Goal: Task Accomplishment & Management: Manage account settings

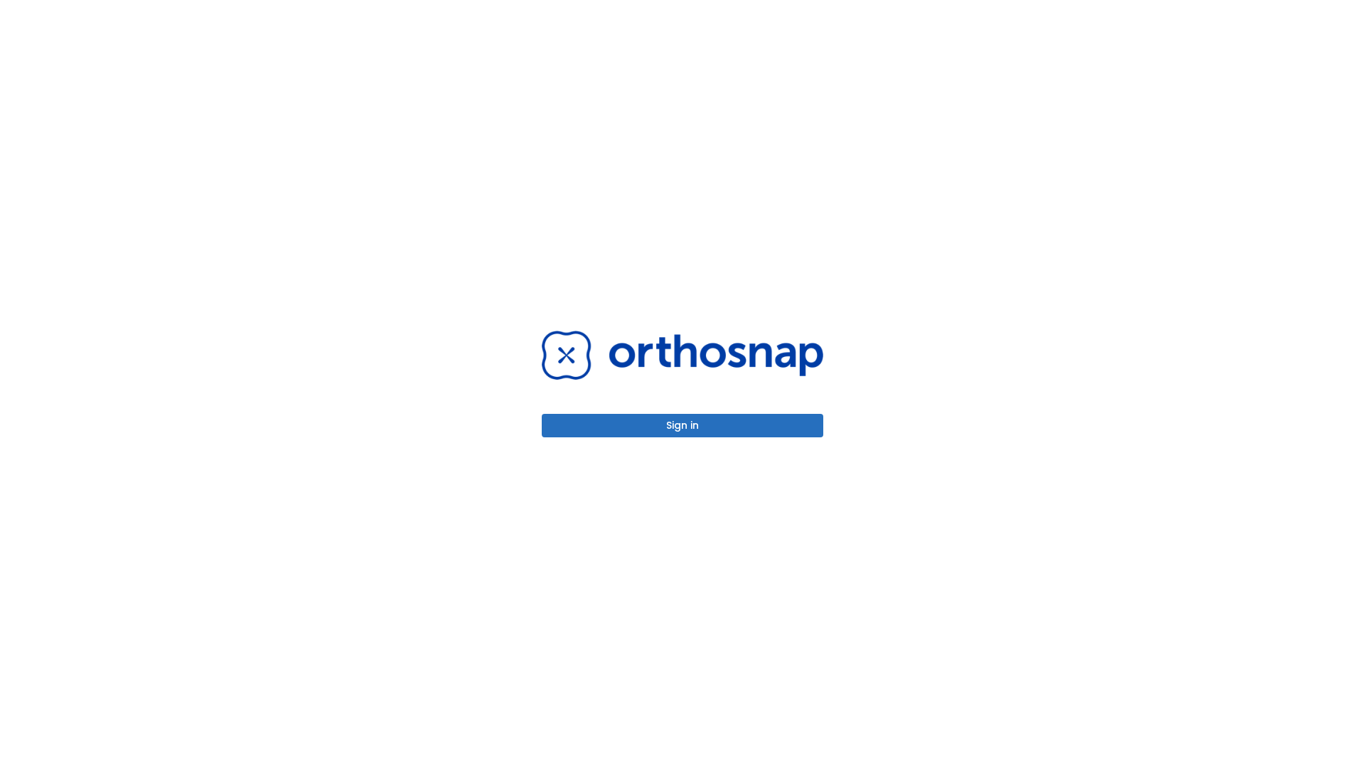
click at [682, 425] on button "Sign in" at bounding box center [682, 425] width 281 height 23
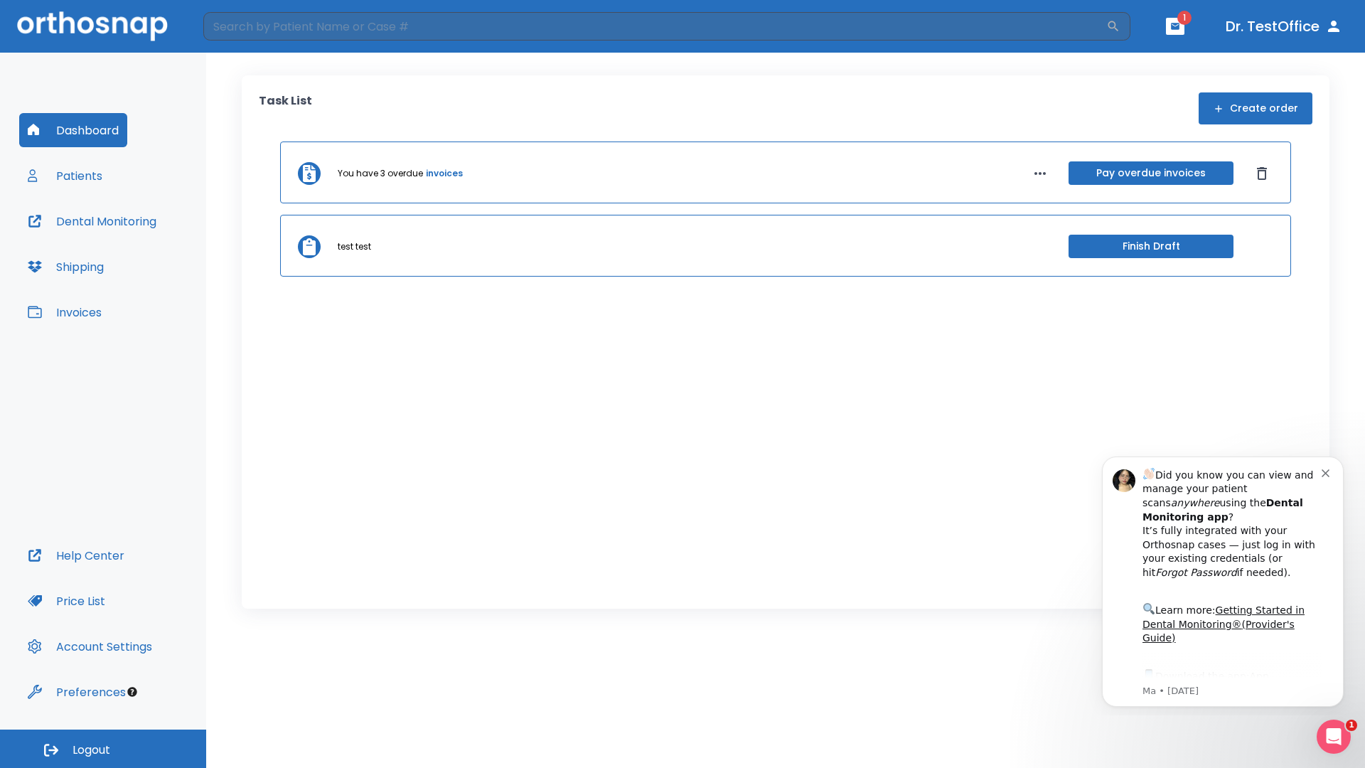
click at [103, 748] on span "Logout" at bounding box center [92, 750] width 38 height 16
